Goal: Transaction & Acquisition: Purchase product/service

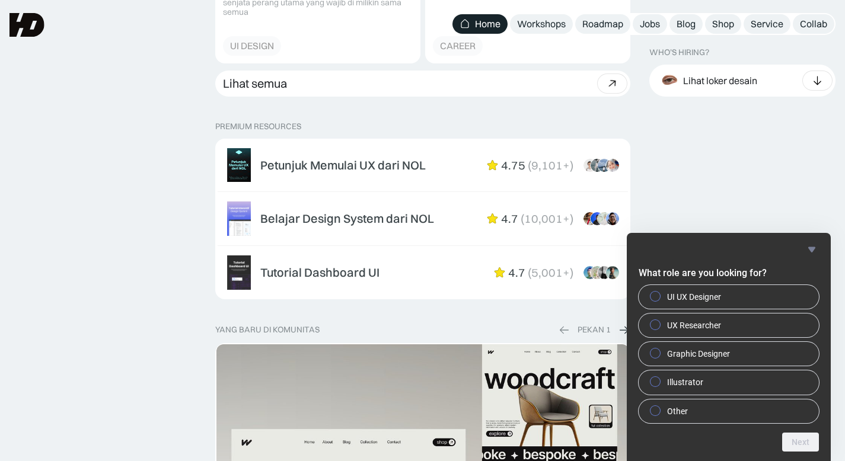
scroll to position [1807, 0]
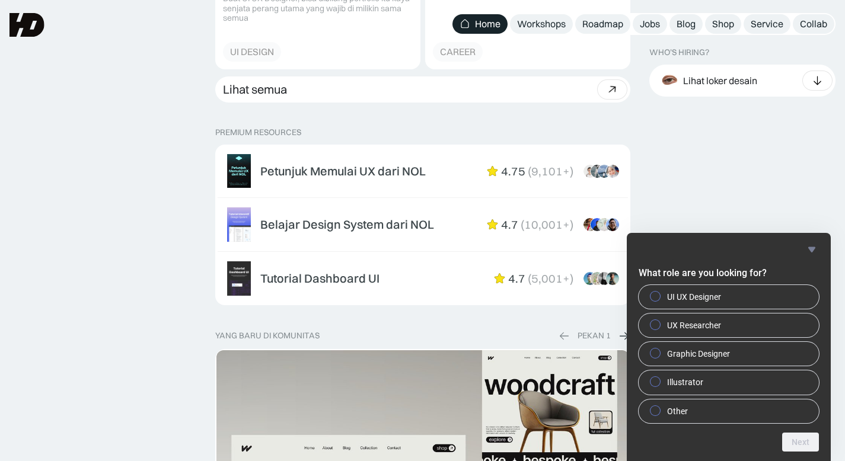
click at [811, 248] on icon "Hide survey" at bounding box center [811, 249] width 7 height 5
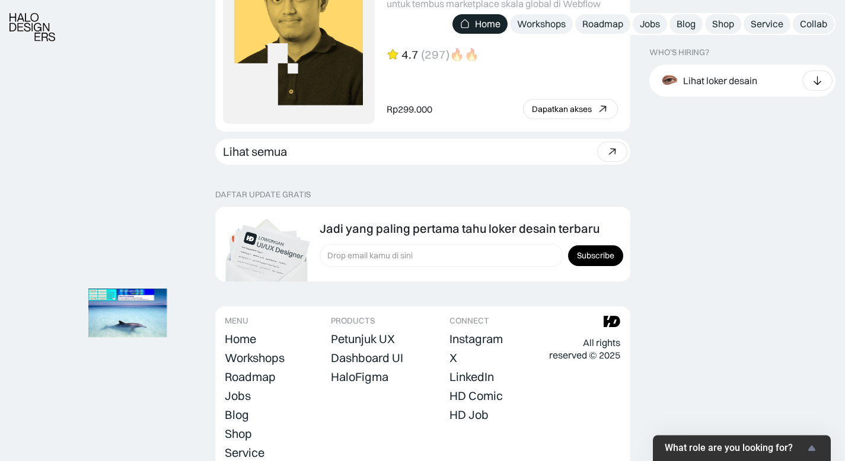
scroll to position [3320, 0]
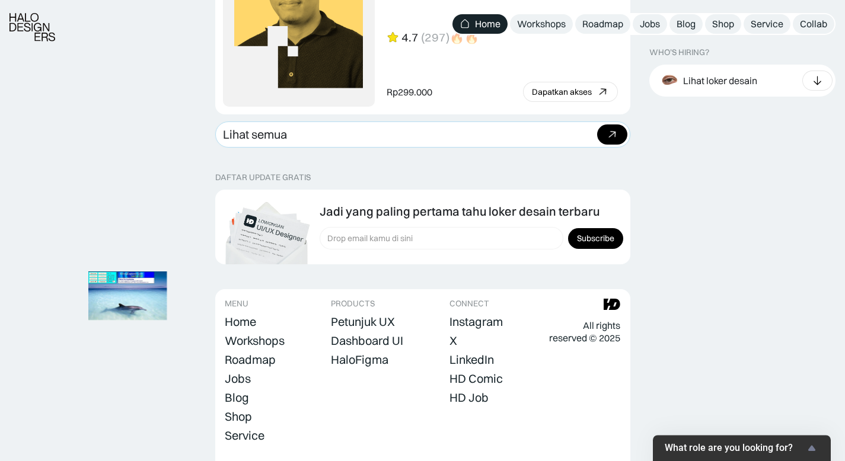
click at [451, 137] on link "Lihat semua Beli bundle Hemat Rp706.001 Rp5,206,000 Rp4.499.999 Beli paket" at bounding box center [422, 135] width 415 height 26
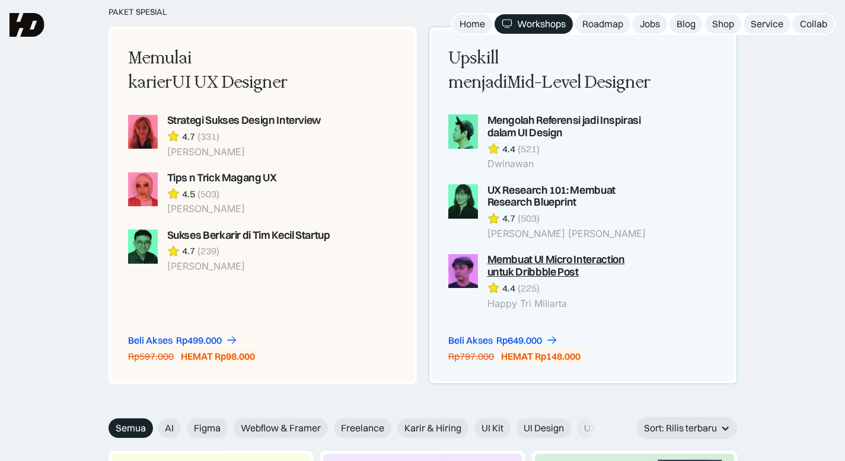
scroll to position [958, 0]
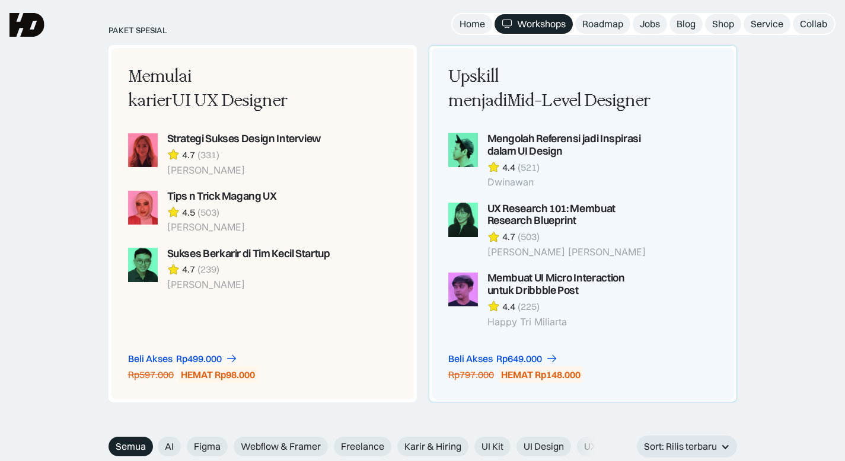
click at [634, 360] on div "Beli Akses Rp299.000 Rp447.000 HEMAT Rp148.000 Beli Akses Rp649.000 Rp797.000 H…" at bounding box center [550, 368] width 204 height 31
click at [600, 31] on link "Roadmap" at bounding box center [602, 24] width 55 height 20
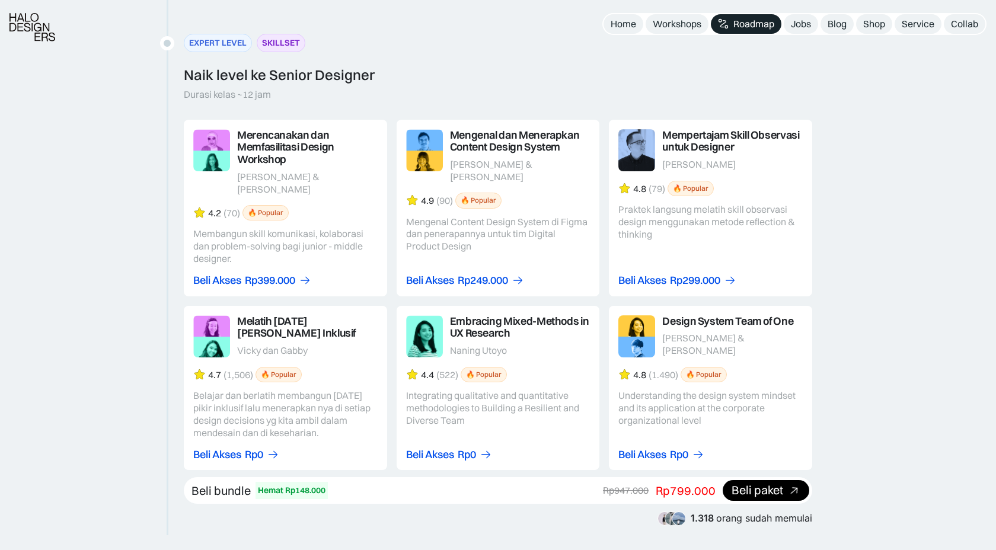
scroll to position [1941, 0]
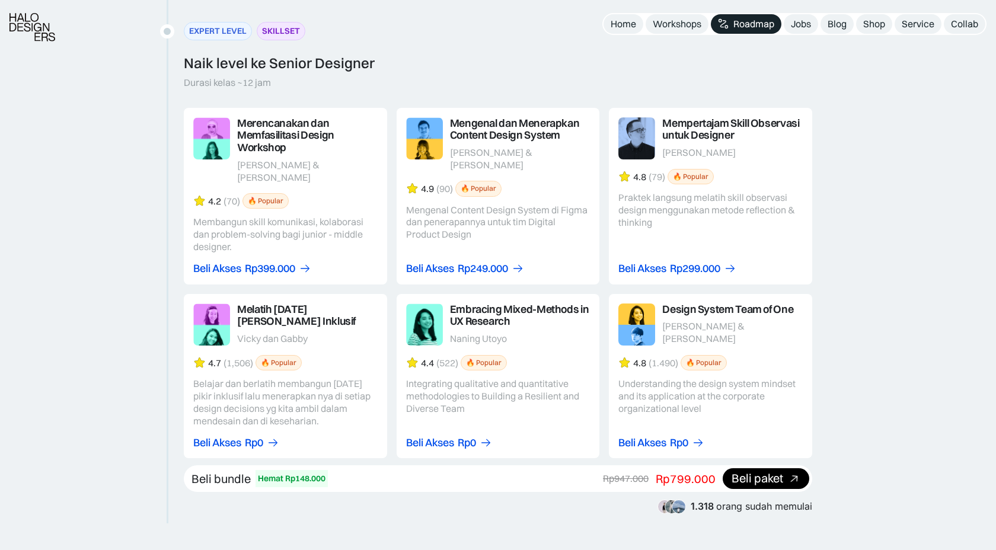
click at [733, 226] on link at bounding box center [710, 196] width 203 height 177
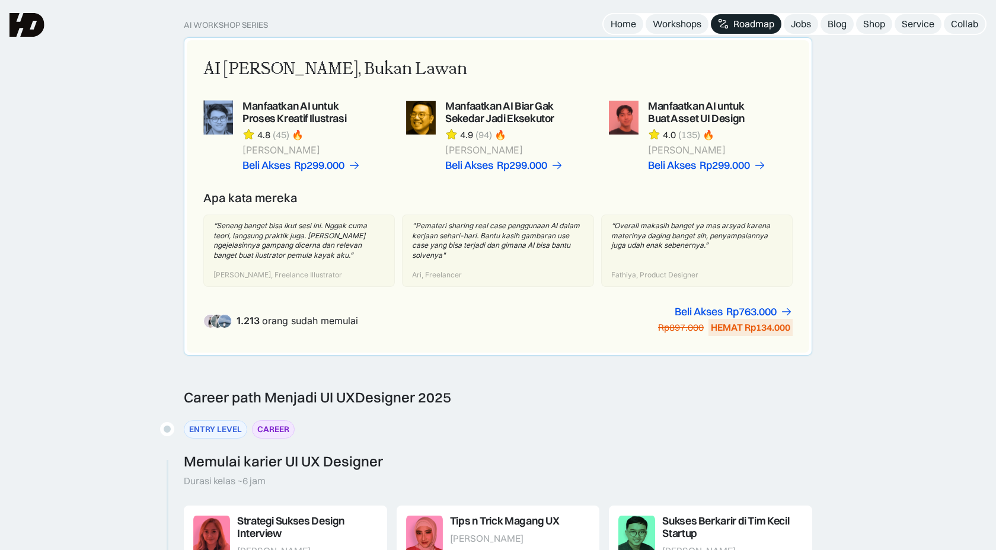
scroll to position [419, 0]
